Goal: Task Accomplishment & Management: Use online tool/utility

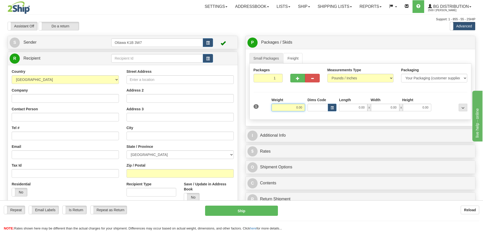
click at [287, 107] on input "0.00" at bounding box center [288, 108] width 33 height 8
click at [242, 76] on div "P Packages / Skids 1 Packages - Weight: 0.00 Lbs 1 Skids - Weight: NaN Lbs Ship…" at bounding box center [361, 122] width 238 height 173
type input "5.00"
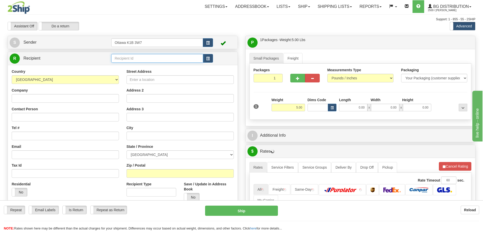
click at [163, 61] on input "text" at bounding box center [157, 58] width 92 height 9
click at [200, 60] on input "text" at bounding box center [157, 58] width 92 height 9
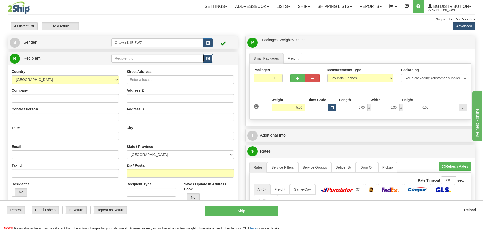
click at [205, 60] on button "button" at bounding box center [208, 58] width 10 height 9
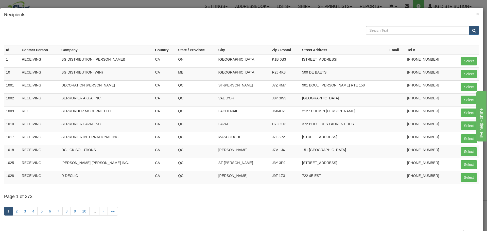
click at [416, 31] on input "text" at bounding box center [417, 30] width 103 height 9
type input "CITYWIDE"
click at [469, 26] on button "submit" at bounding box center [474, 30] width 10 height 9
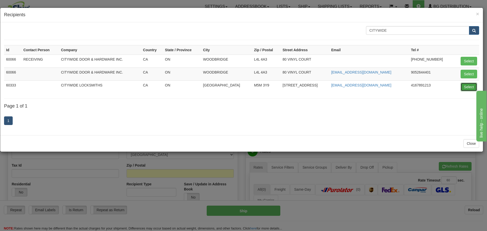
click at [473, 88] on button "Select" at bounding box center [469, 87] width 16 height 9
type input "60333"
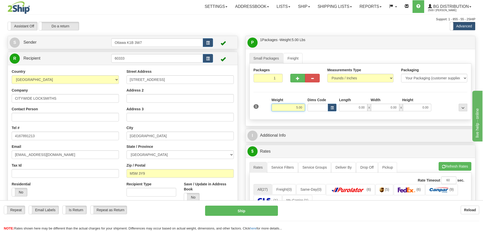
drag, startPoint x: 286, startPoint y: 107, endPoint x: 353, endPoint y: 101, distance: 66.7
click at [345, 108] on div "1 Weight 5.00 Dims Code 0.00" at bounding box center [360, 106] width 217 height 18
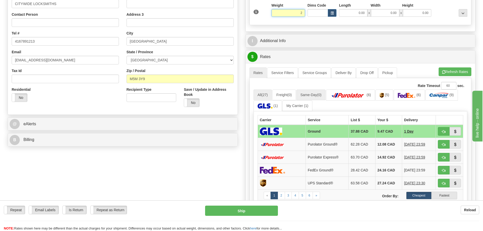
scroll to position [101, 0]
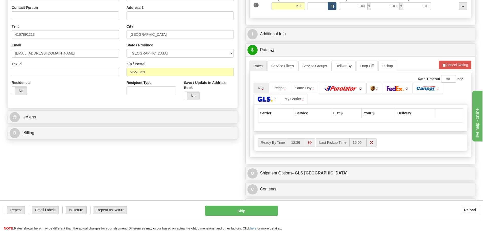
click at [240, 156] on div "Create a label for the return Create Pickup Without Label S" at bounding box center [242, 74] width 476 height 280
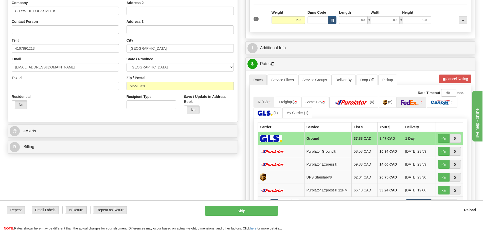
scroll to position [76, 0]
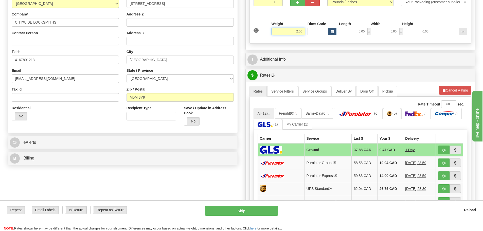
drag, startPoint x: 299, startPoint y: 32, endPoint x: 326, endPoint y: 53, distance: 34.1
click at [323, 47] on div "Small Packages Freight Packages 1 1 Measurements Type" at bounding box center [361, 11] width 230 height 77
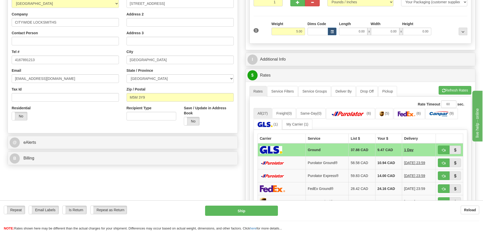
click at [230, 182] on div "Create a label for the return Create Pickup Without Label S" at bounding box center [242, 139] width 476 height 358
drag, startPoint x: 285, startPoint y: 29, endPoint x: 442, endPoint y: 67, distance: 161.4
click at [348, 41] on div "Packages 1 1 Measurements Type" at bounding box center [361, 16] width 222 height 56
type input "1.00"
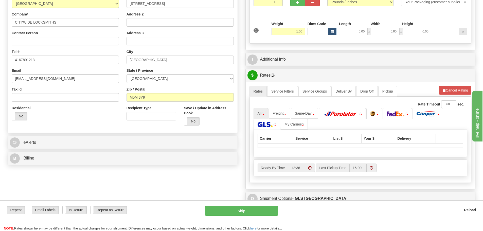
click at [235, 180] on div "Create a label for the return Create Pickup Without Label S" at bounding box center [242, 100] width 476 height 280
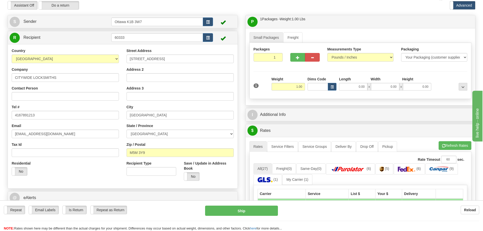
scroll to position [0, 0]
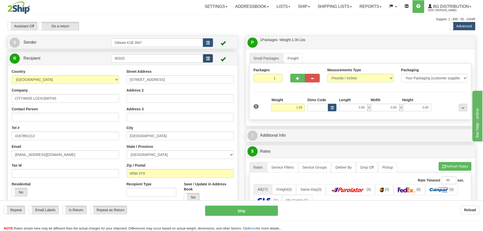
click at [210, 60] on button "button" at bounding box center [208, 58] width 10 height 9
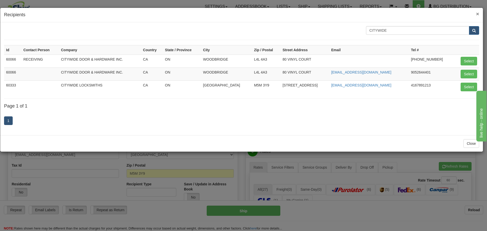
click at [478, 13] on span "×" at bounding box center [477, 14] width 3 height 6
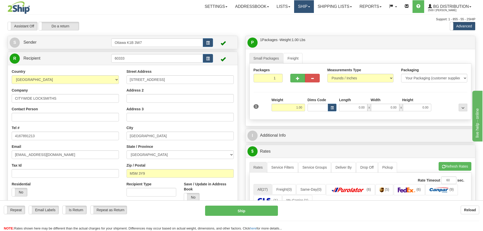
click at [298, 8] on link "Ship" at bounding box center [304, 6] width 20 height 13
click at [296, 19] on link "Ship Screen" at bounding box center [294, 17] width 40 height 7
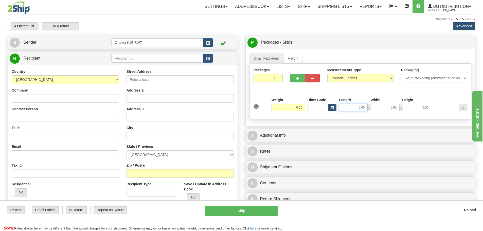
drag, startPoint x: 347, startPoint y: 110, endPoint x: 345, endPoint y: 107, distance: 3.7
click at [348, 110] on input "0.00" at bounding box center [353, 108] width 28 height 8
type input "96.00"
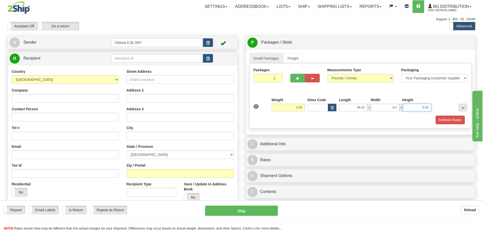
type input "4.50"
type input "5.00"
click at [290, 107] on input "0.00" at bounding box center [288, 108] width 33 height 8
click at [156, 60] on input "text" at bounding box center [157, 58] width 92 height 9
type input "30.00"
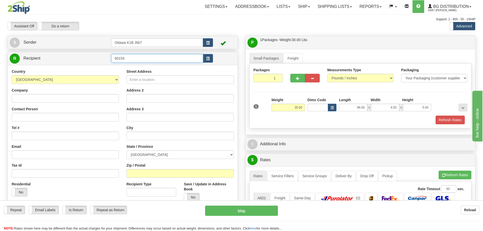
type input "60154"
click at [183, 28] on div "Assistant On Assistant Off Do a return Do a return" at bounding box center [103, 26] width 198 height 9
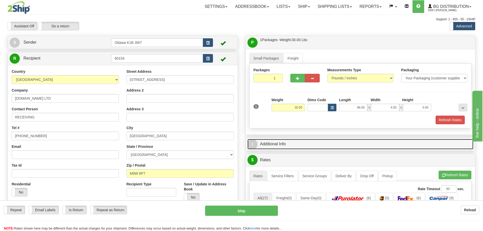
click at [360, 141] on link "I Additional Info" at bounding box center [361, 144] width 226 height 10
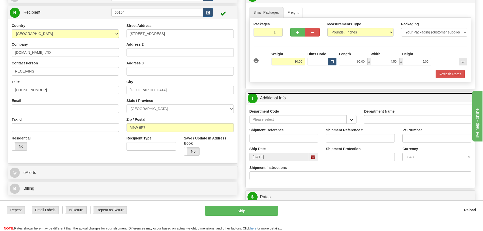
scroll to position [51, 0]
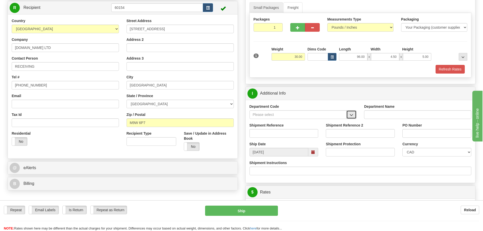
click at [351, 113] on span "button" at bounding box center [352, 114] width 4 height 3
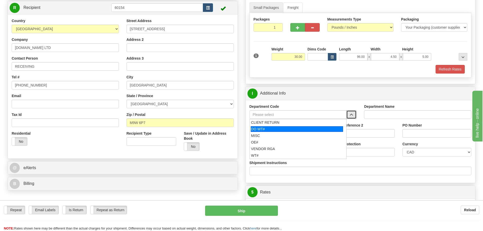
click at [294, 130] on div "DO WT#" at bounding box center [297, 129] width 92 height 6
type input "DO WT#"
type input "DIRECT ORDERS"
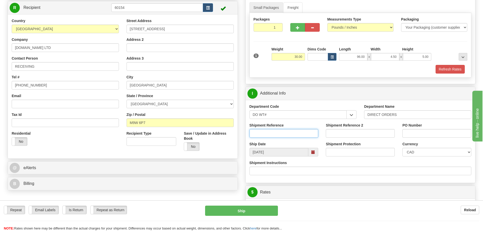
click at [294, 130] on input "Shipment Reference" at bounding box center [284, 133] width 69 height 9
type input "164780-00"
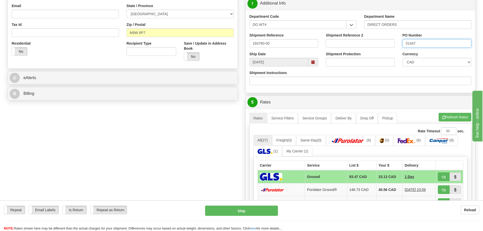
scroll to position [178, 0]
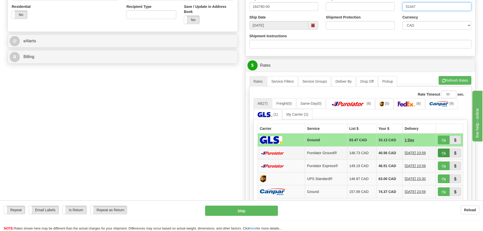
type input "51447"
click at [443, 154] on span "button" at bounding box center [444, 153] width 4 height 3
type input "260"
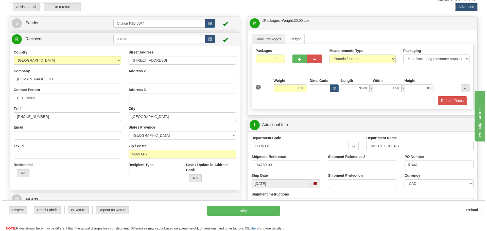
scroll to position [51, 0]
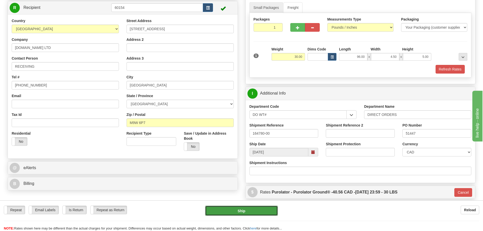
click at [256, 214] on button "Ship" at bounding box center [241, 211] width 73 height 10
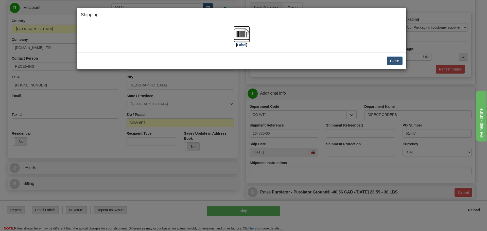
click at [244, 44] on label "[Label]" at bounding box center [242, 44] width 12 height 5
click at [389, 59] on button "Close" at bounding box center [395, 61] width 16 height 9
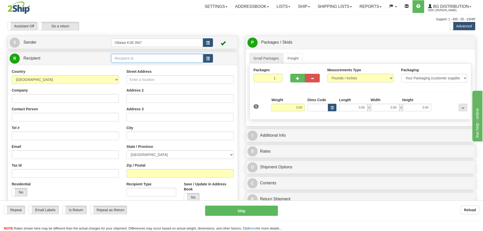
click at [151, 55] on input "text" at bounding box center [157, 58] width 92 height 9
type input "7"
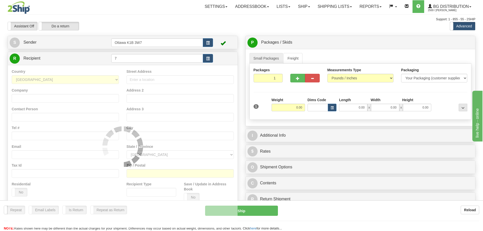
click at [181, 24] on div "Assistant On Assistant Off Do a return Do a return" at bounding box center [103, 26] width 198 height 9
